Goal: Information Seeking & Learning: Learn about a topic

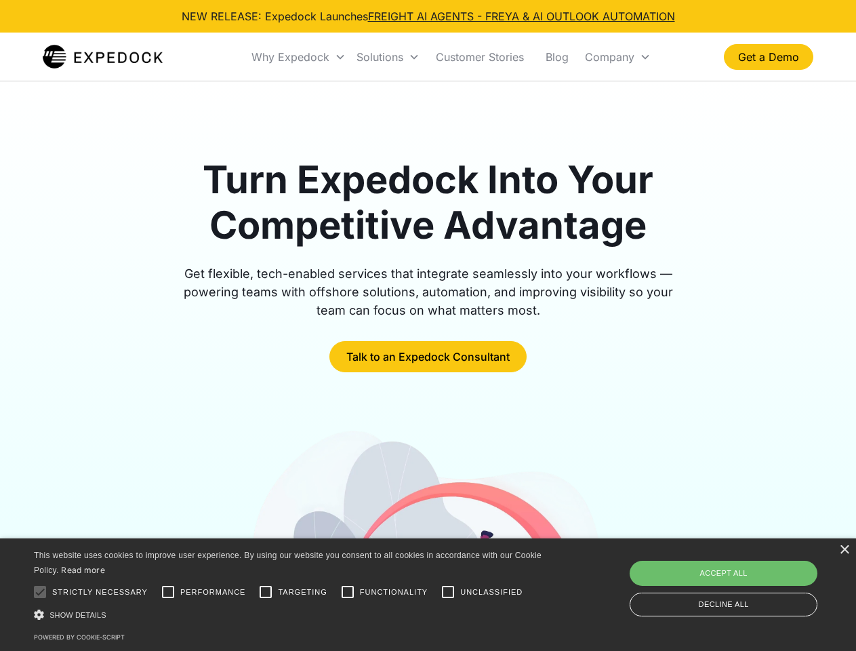
click at [299, 57] on div "Why Expedock" at bounding box center [291, 57] width 78 height 14
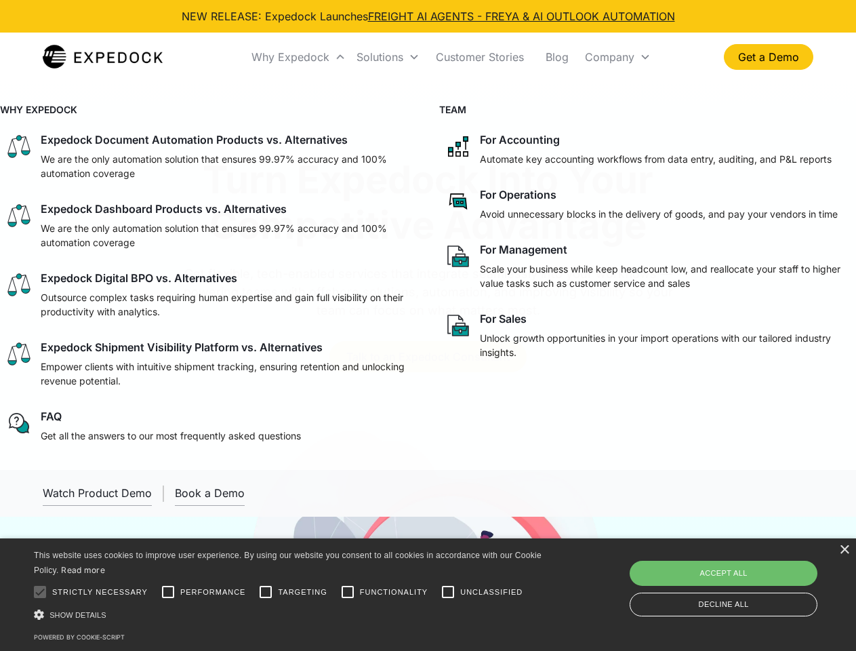
click at [388, 57] on div "Solutions" at bounding box center [380, 57] width 47 height 14
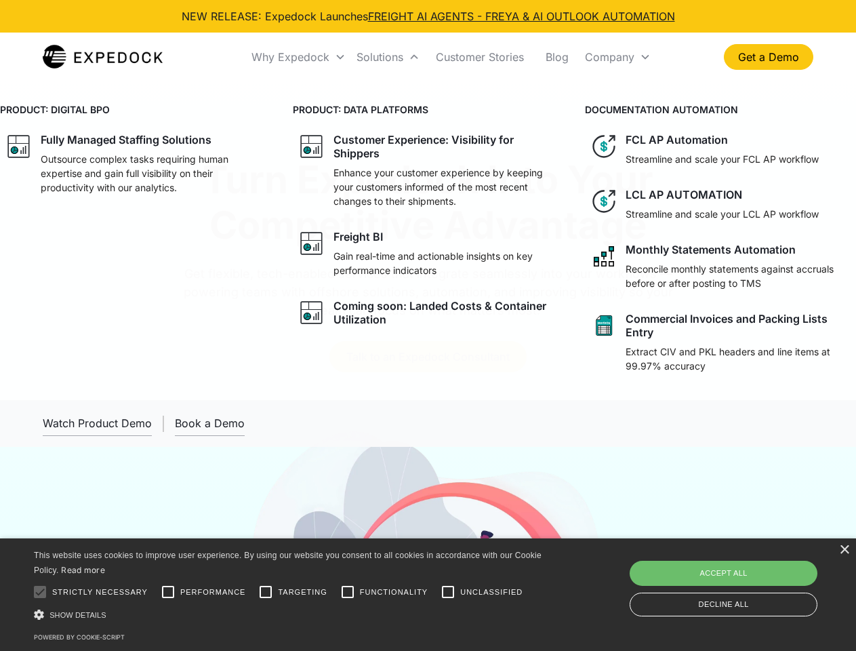
click at [618, 57] on div "Company" at bounding box center [610, 57] width 50 height 14
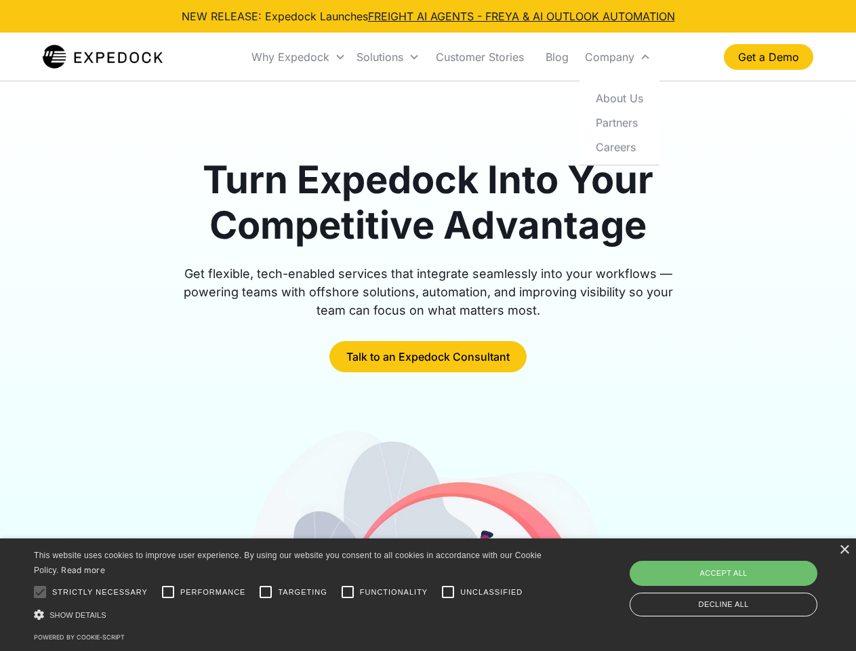
click at [40, 592] on div at bounding box center [39, 591] width 27 height 27
click at [168, 592] on input "Performance" at bounding box center [168, 591] width 27 height 27
checkbox input "true"
click at [266, 592] on input "Targeting" at bounding box center [265, 591] width 27 height 27
checkbox input "true"
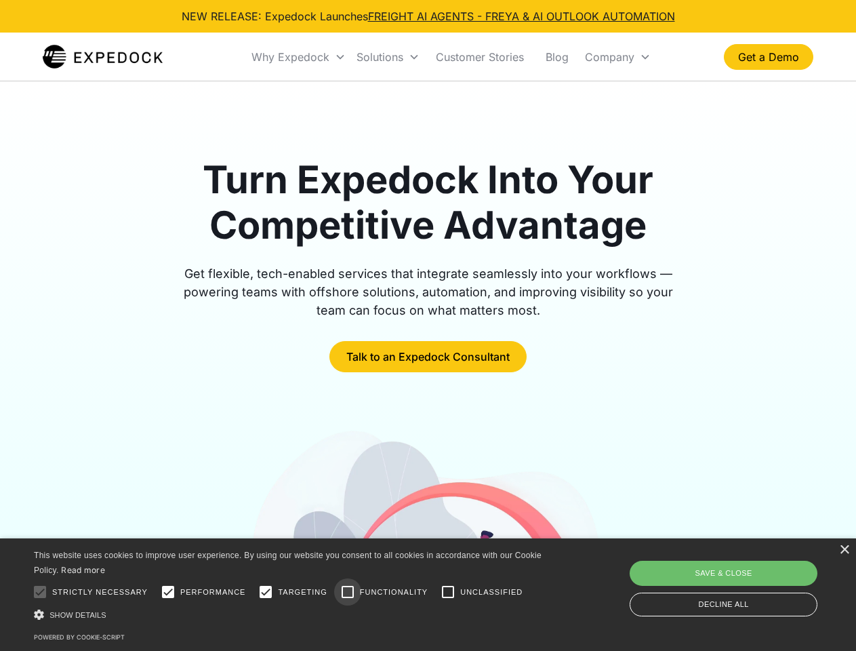
click at [348, 592] on input "Functionality" at bounding box center [347, 591] width 27 height 27
checkbox input "true"
click at [448, 592] on input "Unclassified" at bounding box center [448, 591] width 27 height 27
checkbox input "true"
click at [290, 614] on div "Show details Hide details" at bounding box center [290, 615] width 513 height 14
